Goal: Information Seeking & Learning: Learn about a topic

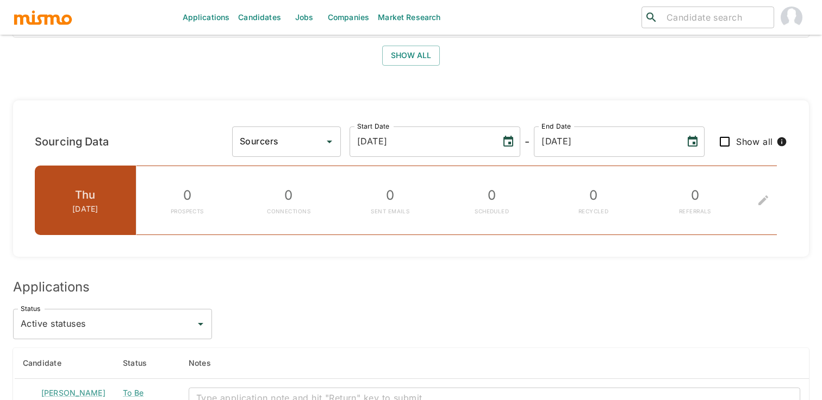
scroll to position [659, 0]
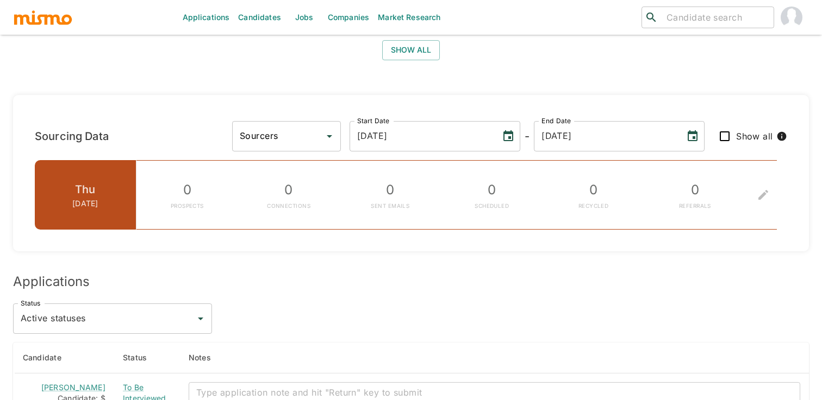
click at [417, 55] on button "Show all" at bounding box center [411, 50] width 58 height 20
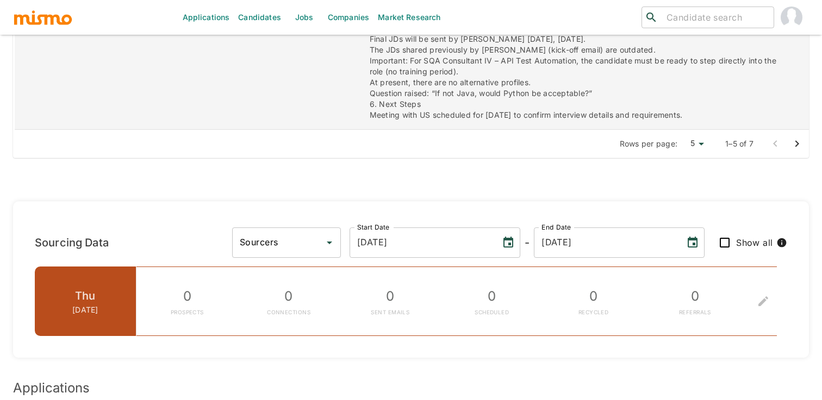
scroll to position [1080, 0]
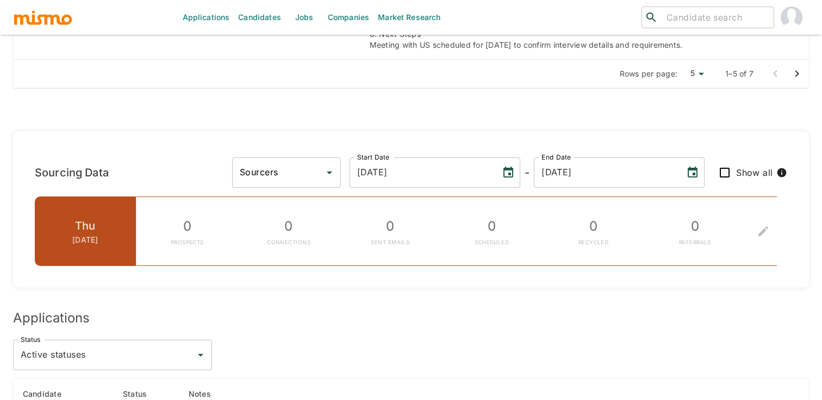
click at [699, 152] on li "25" at bounding box center [694, 151] width 29 height 22
type input "25"
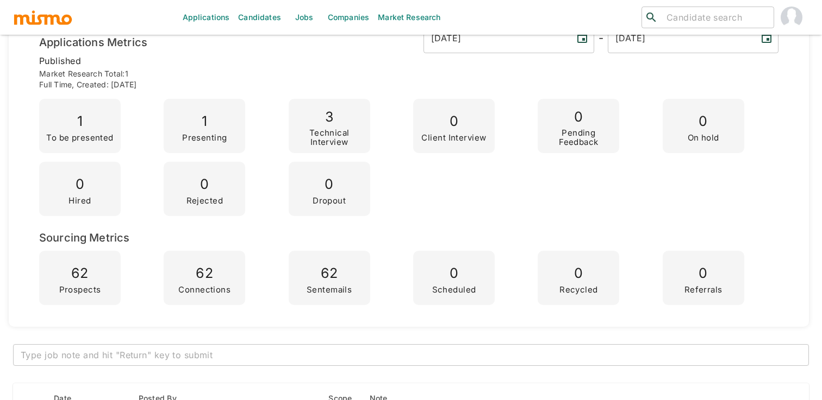
scroll to position [0, 0]
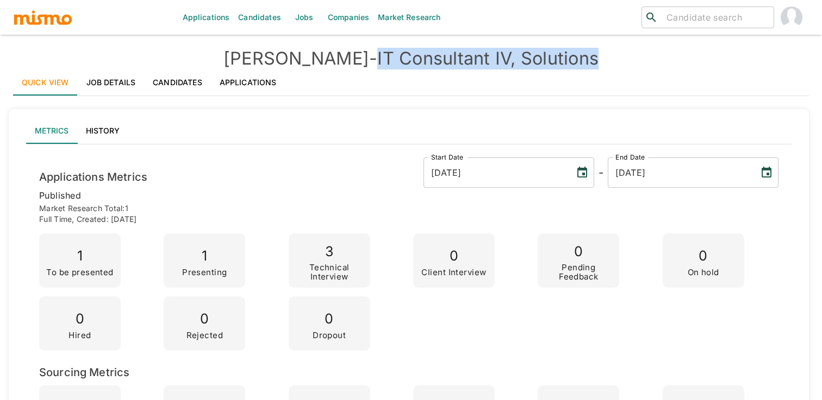
drag, startPoint x: 337, startPoint y: 57, endPoint x: 575, endPoint y: 50, distance: 237.6
click at [575, 50] on h4 "Kaiser - IT Consultant IV, Solutions" at bounding box center [411, 59] width 796 height 22
copy h4 "IT Consultant IV, Solutions"
click at [471, 46] on div "Applications Candidates Jobs Companies Market Research ​ ​ Kaiser - IT Consulta…" at bounding box center [411, 213] width 796 height 400
drag, startPoint x: 567, startPoint y: 57, endPoint x: 335, endPoint y: 61, distance: 231.5
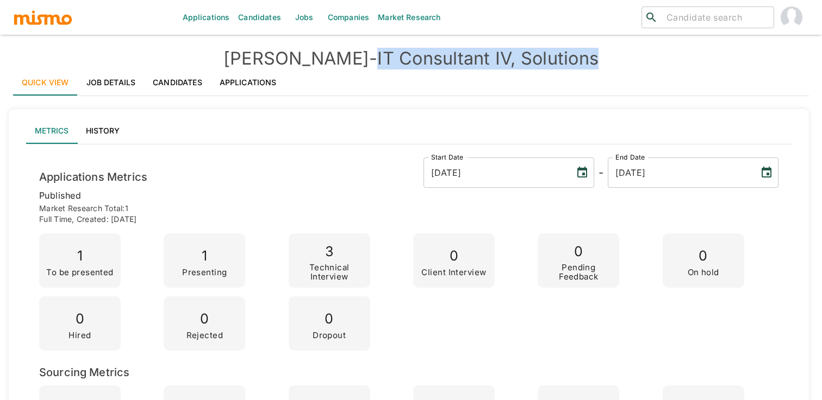
click at [335, 61] on h4 "Kaiser - IT Consultant IV, Solutions" at bounding box center [411, 59] width 796 height 22
copy h4 "IT Consultant IV, Solutions"
